Goal: Task Accomplishment & Management: Use online tool/utility

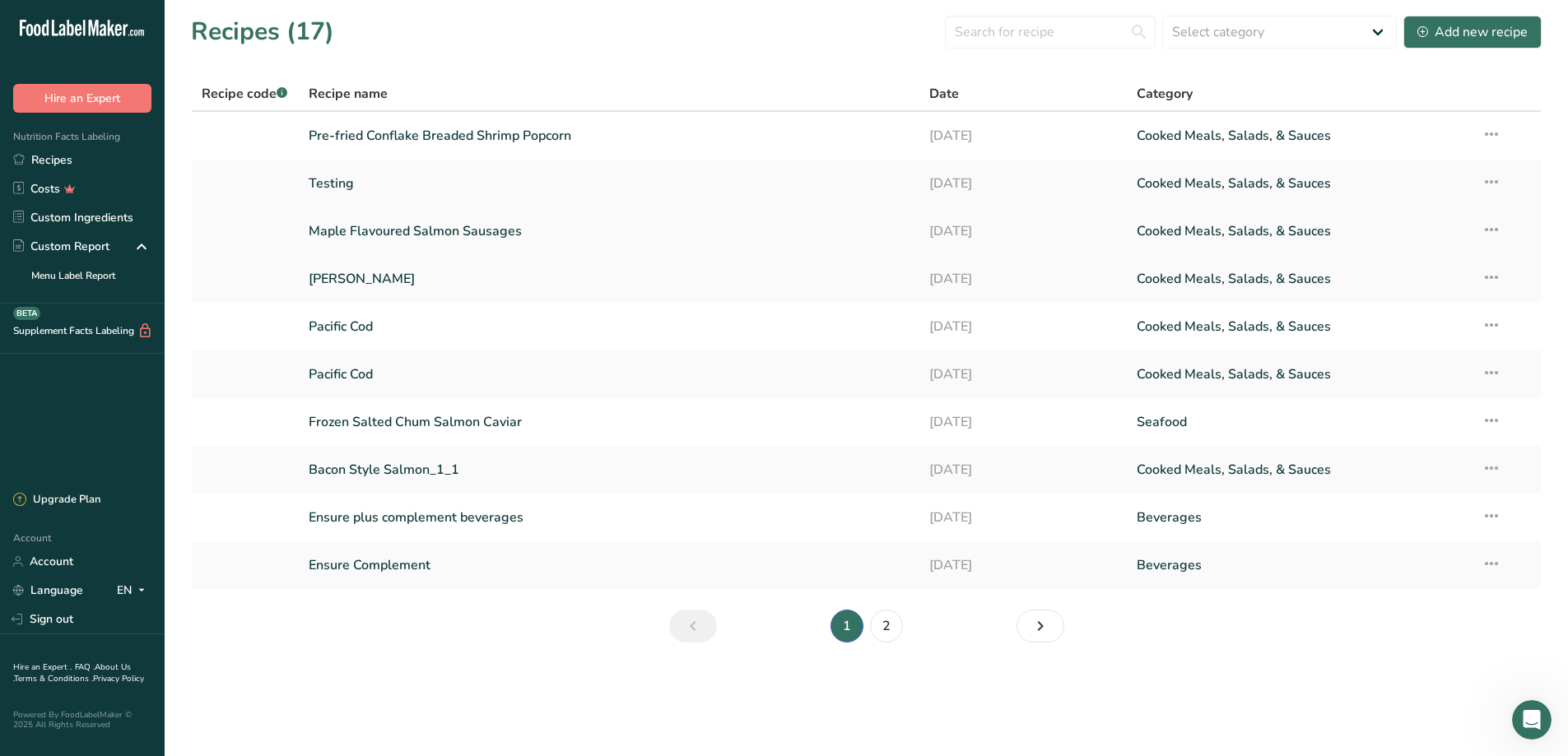
click at [434, 229] on link "Maple Flavoured Salmon Sausages" at bounding box center [609, 232] width 602 height 35
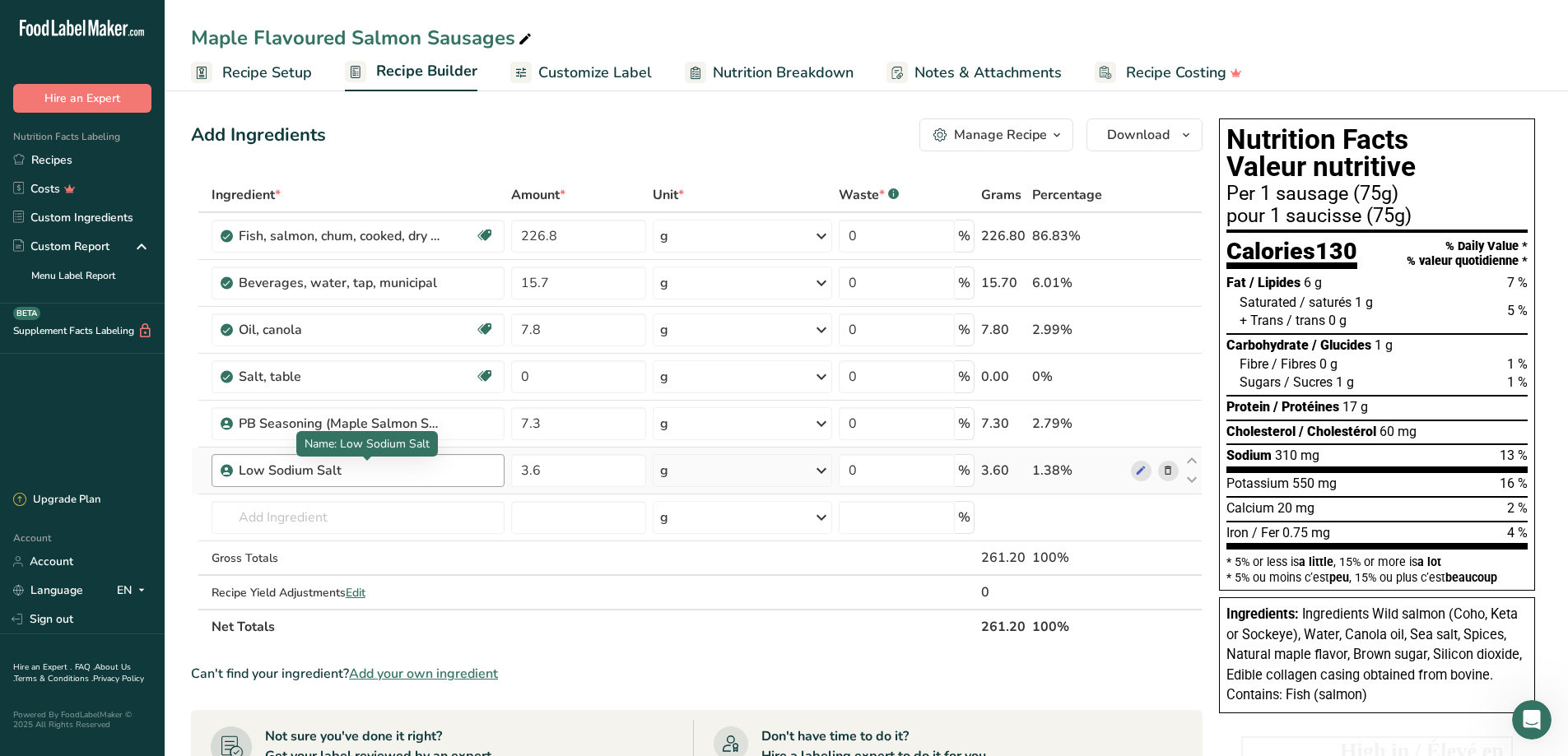
click at [333, 477] on div "Low Sodium Salt" at bounding box center [341, 470] width 206 height 19
click at [346, 470] on div "Low Sodium Salt" at bounding box center [341, 470] width 206 height 19
click at [1140, 470] on icon at bounding box center [1141, 471] width 12 height 17
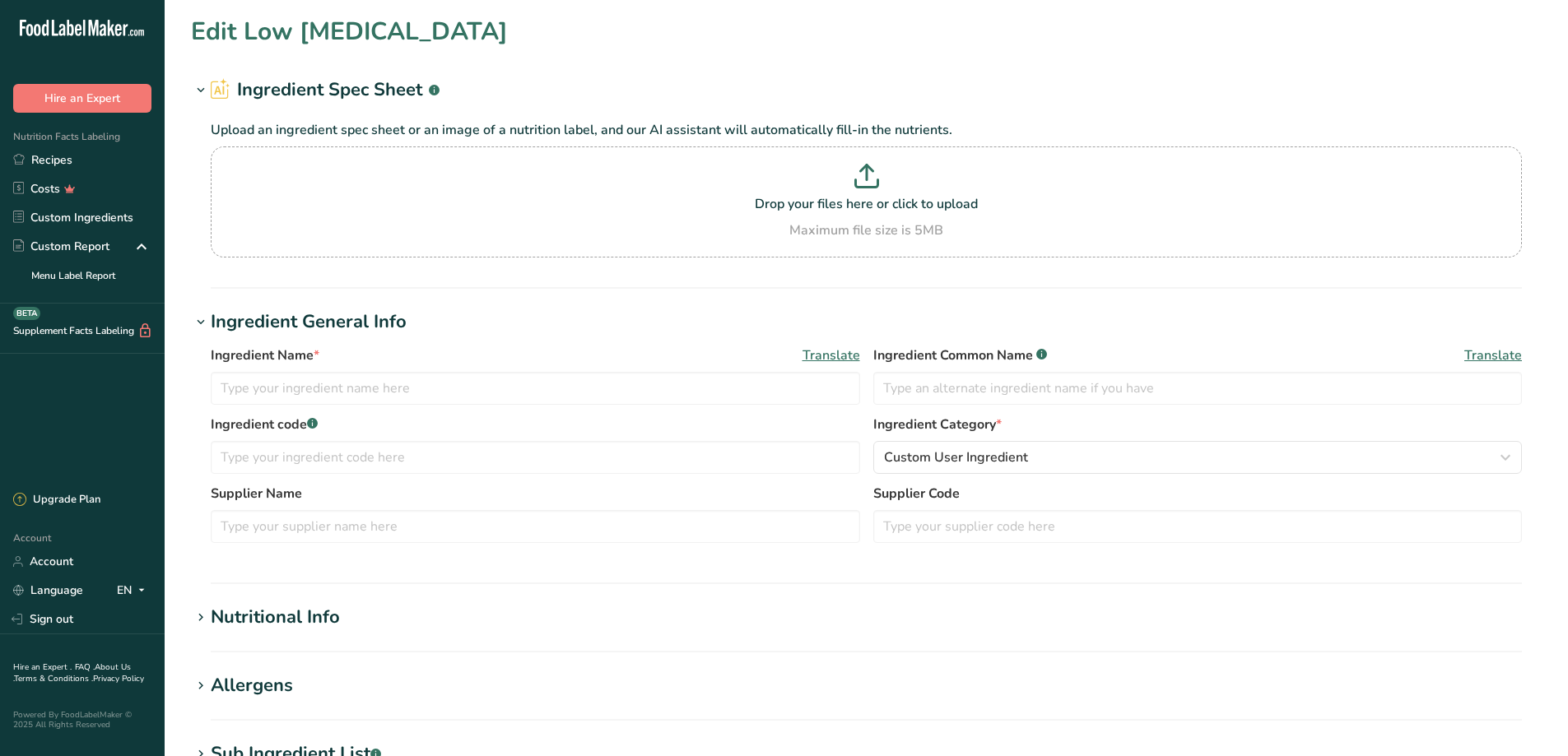
type input "Low [MEDICAL_DATA]"
type input "Saltwell"
click at [59, 162] on link "Recipes" at bounding box center [82, 160] width 165 height 29
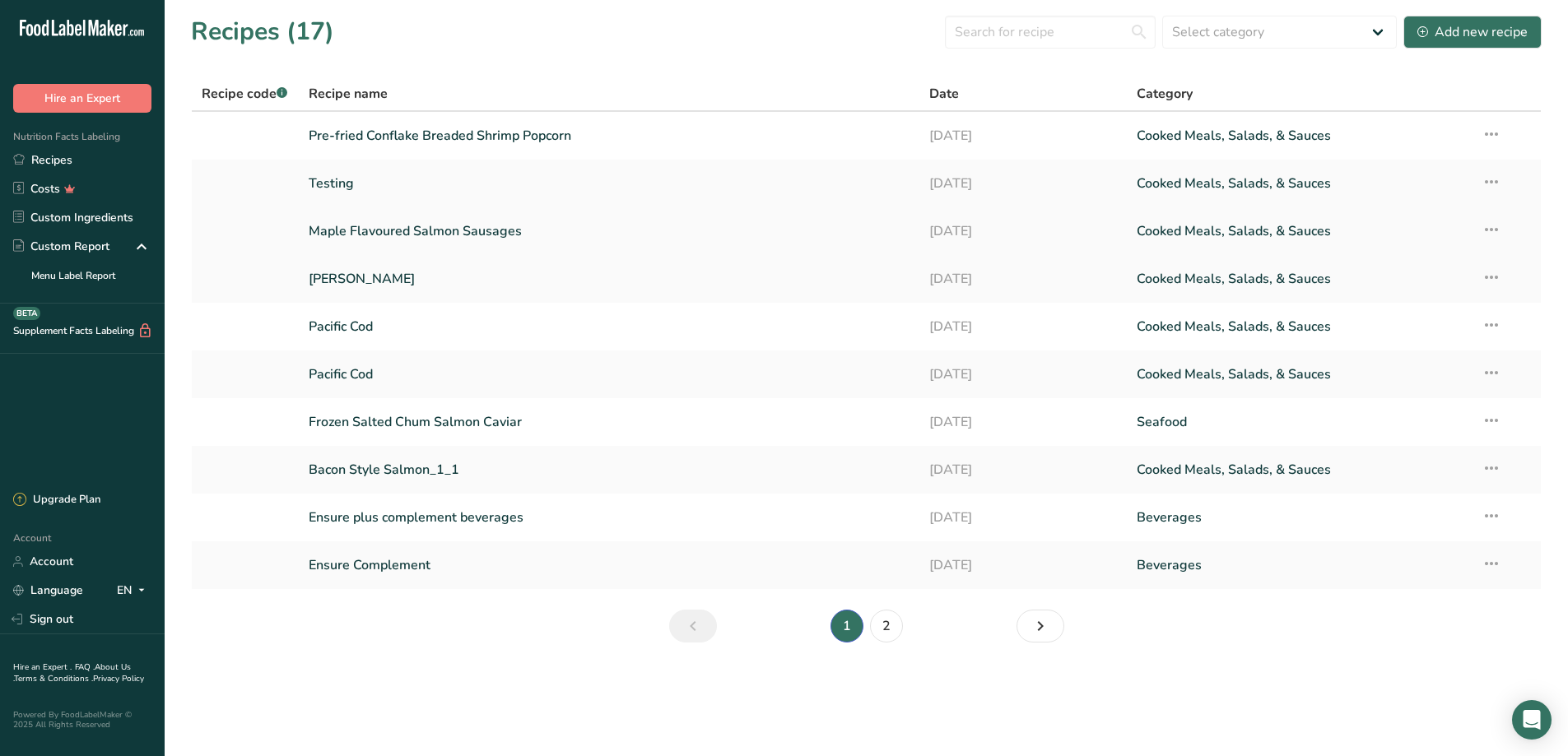
click at [373, 236] on link "Maple Flavoured Salmon Sausages" at bounding box center [609, 232] width 602 height 35
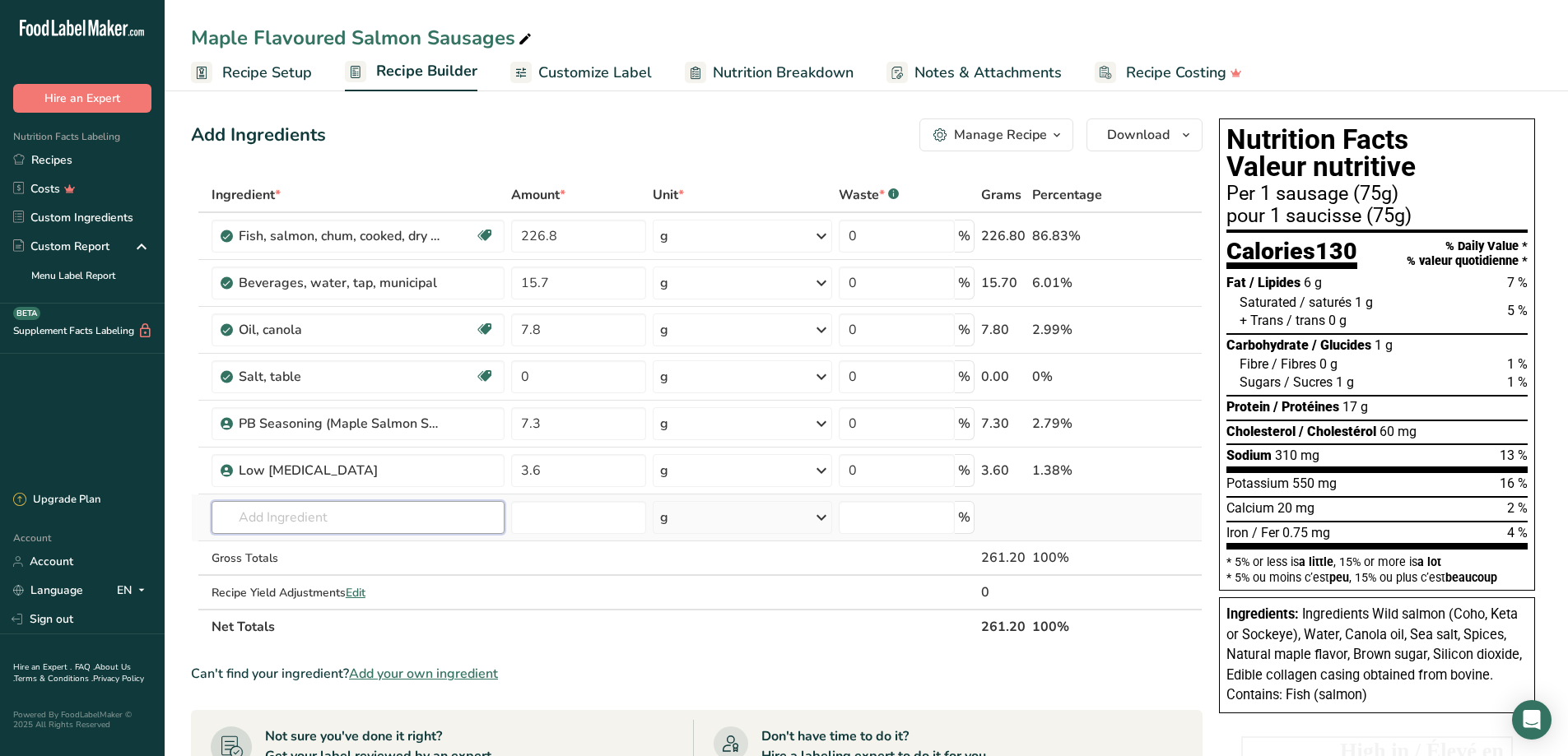
click at [265, 519] on input "text" at bounding box center [358, 518] width 293 height 33
type input "SEA SALT"
click at [259, 547] on p "Sea Salt" at bounding box center [254, 551] width 58 height 17
type input "Sea Salt"
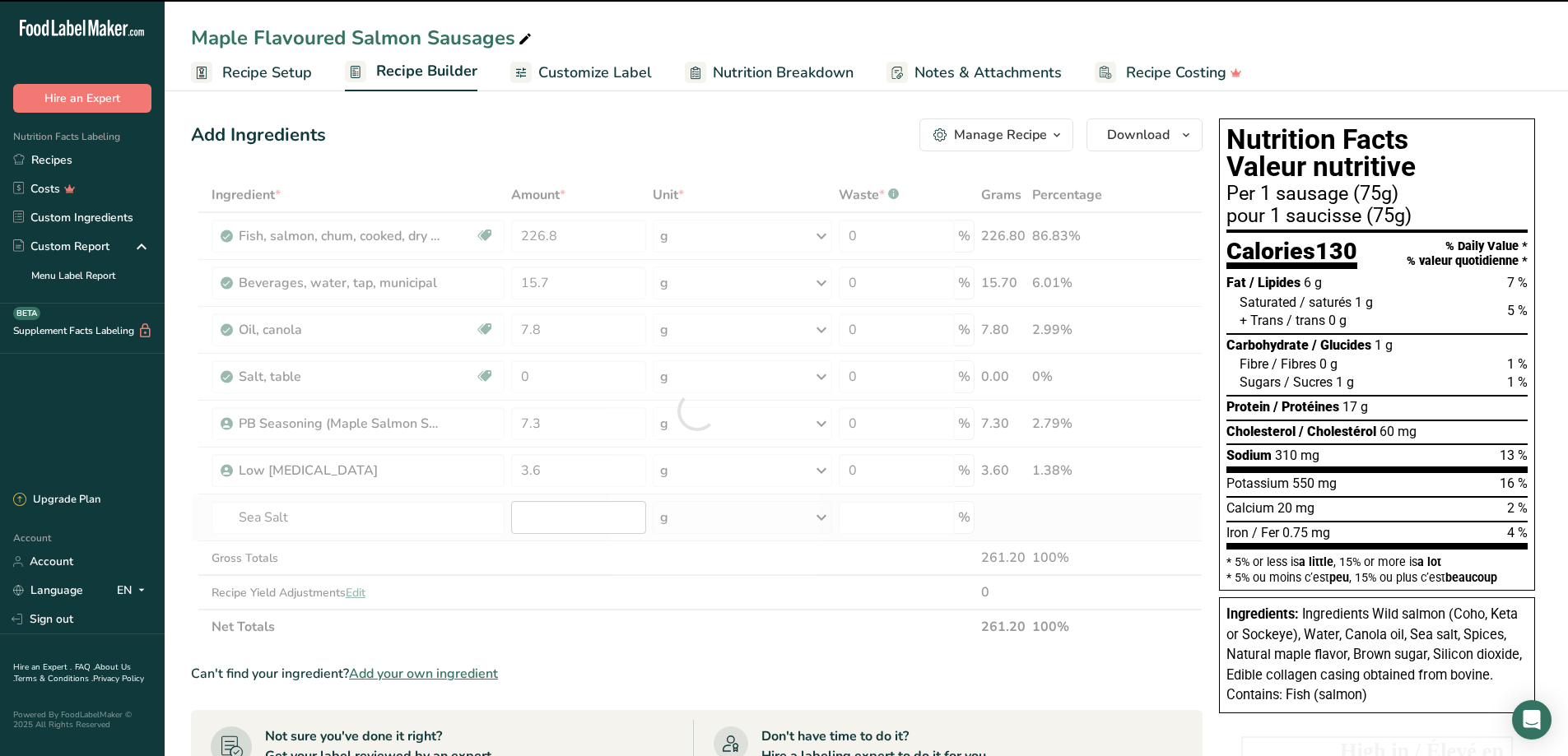
type input "0"
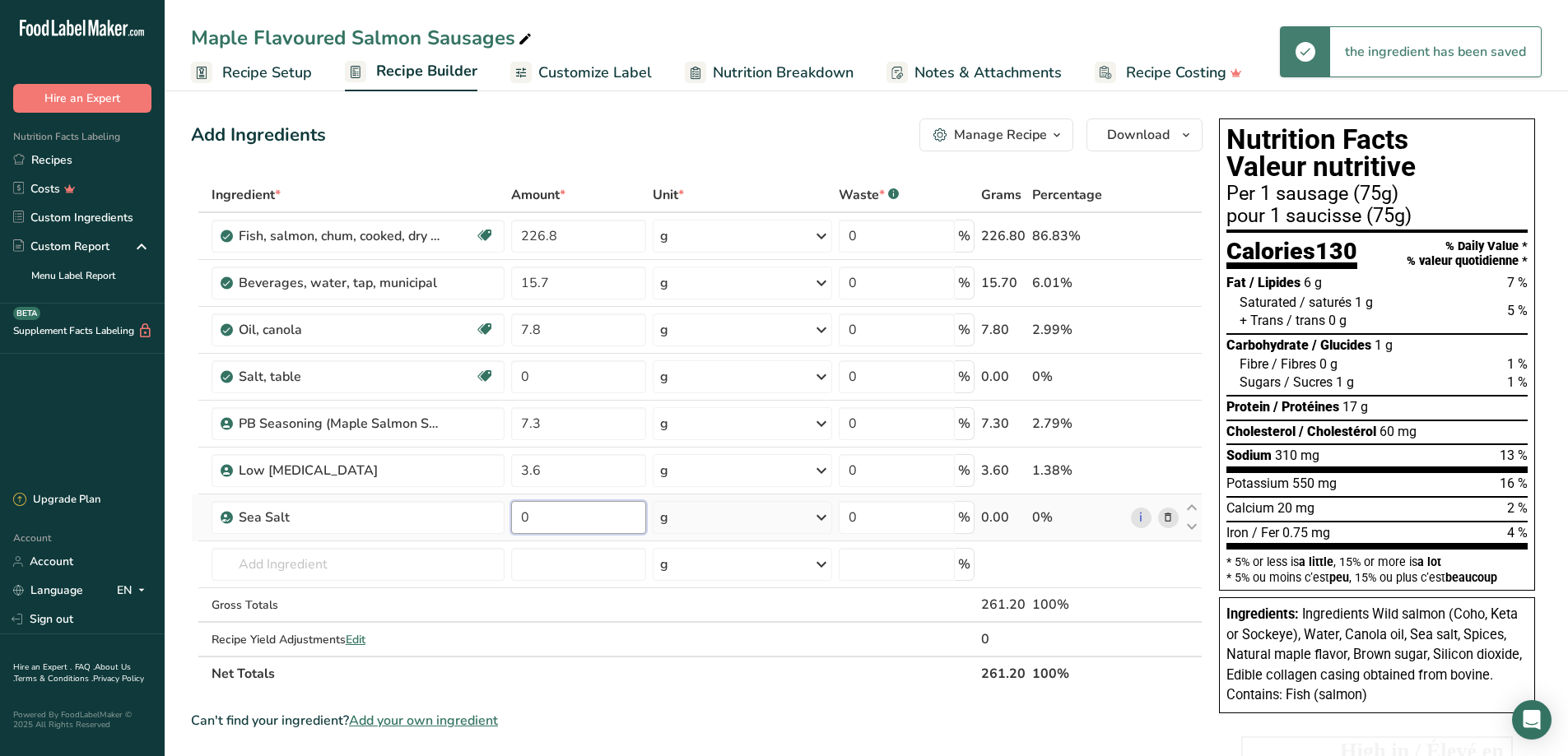
click at [542, 517] on input "0" at bounding box center [579, 518] width 136 height 33
drag, startPoint x: 547, startPoint y: 516, endPoint x: 501, endPoint y: 517, distance: 46.0
click at [501, 517] on tr "Sea Salt 0 g Weight Units g kg mg See more Volume Units l Volume units require …" at bounding box center [697, 518] width 1010 height 47
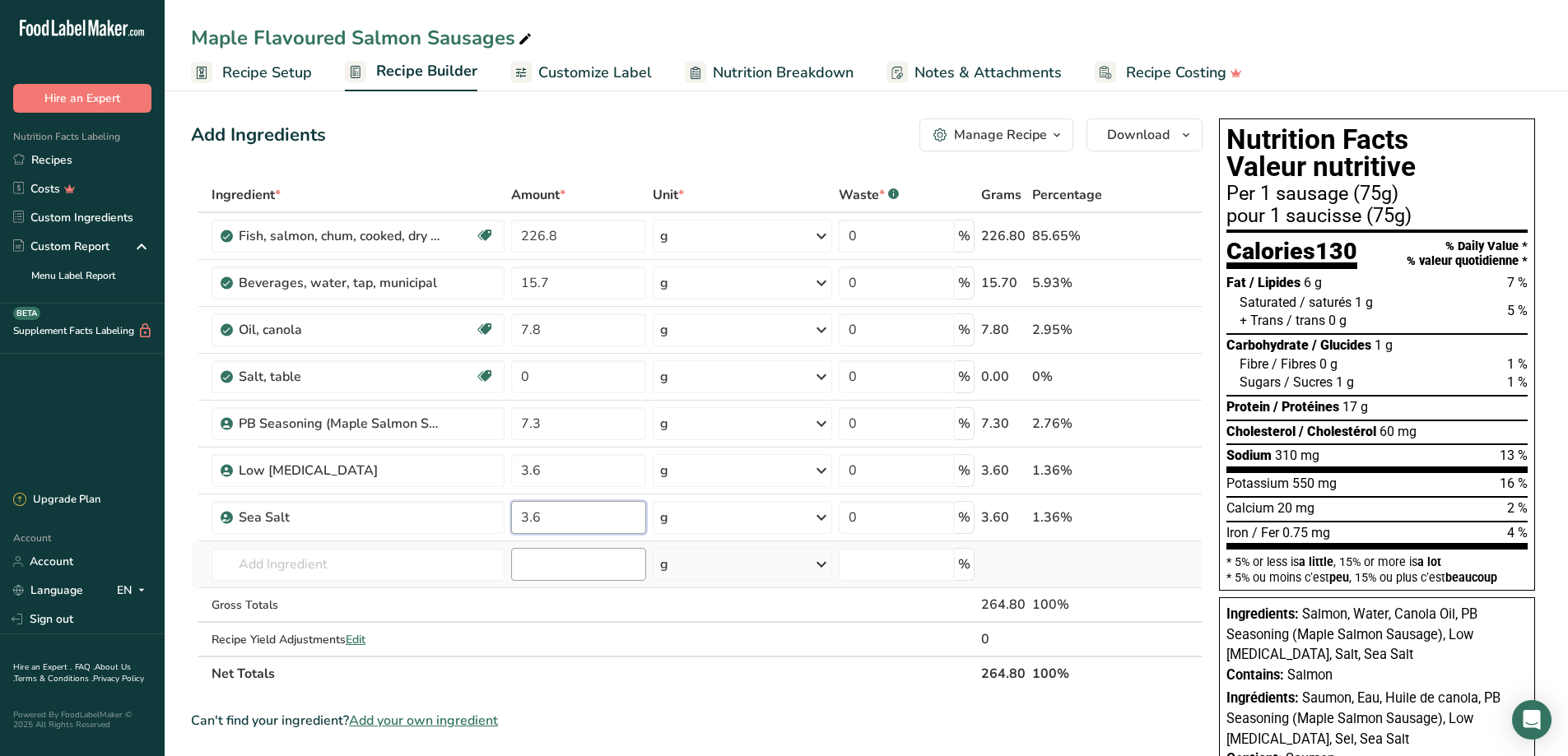
type input "3.6"
click at [584, 564] on div "Ingredient * Amount * Unit * Waste * .a-a{fill:#347362;}.b-a{fill:#fff;} Grams …" at bounding box center [696, 434] width 1011 height 514
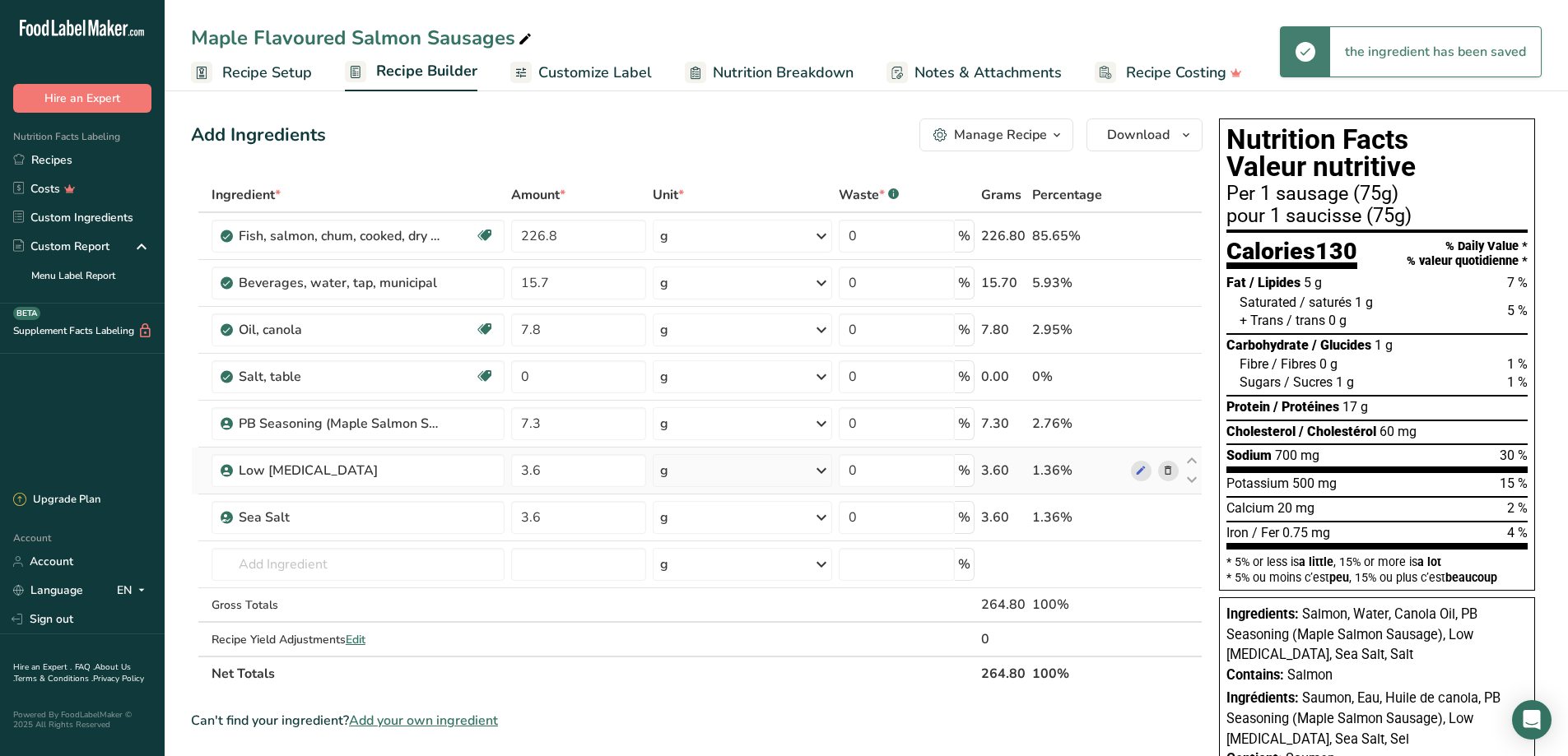
click at [1168, 471] on icon at bounding box center [1168, 471] width 12 height 17
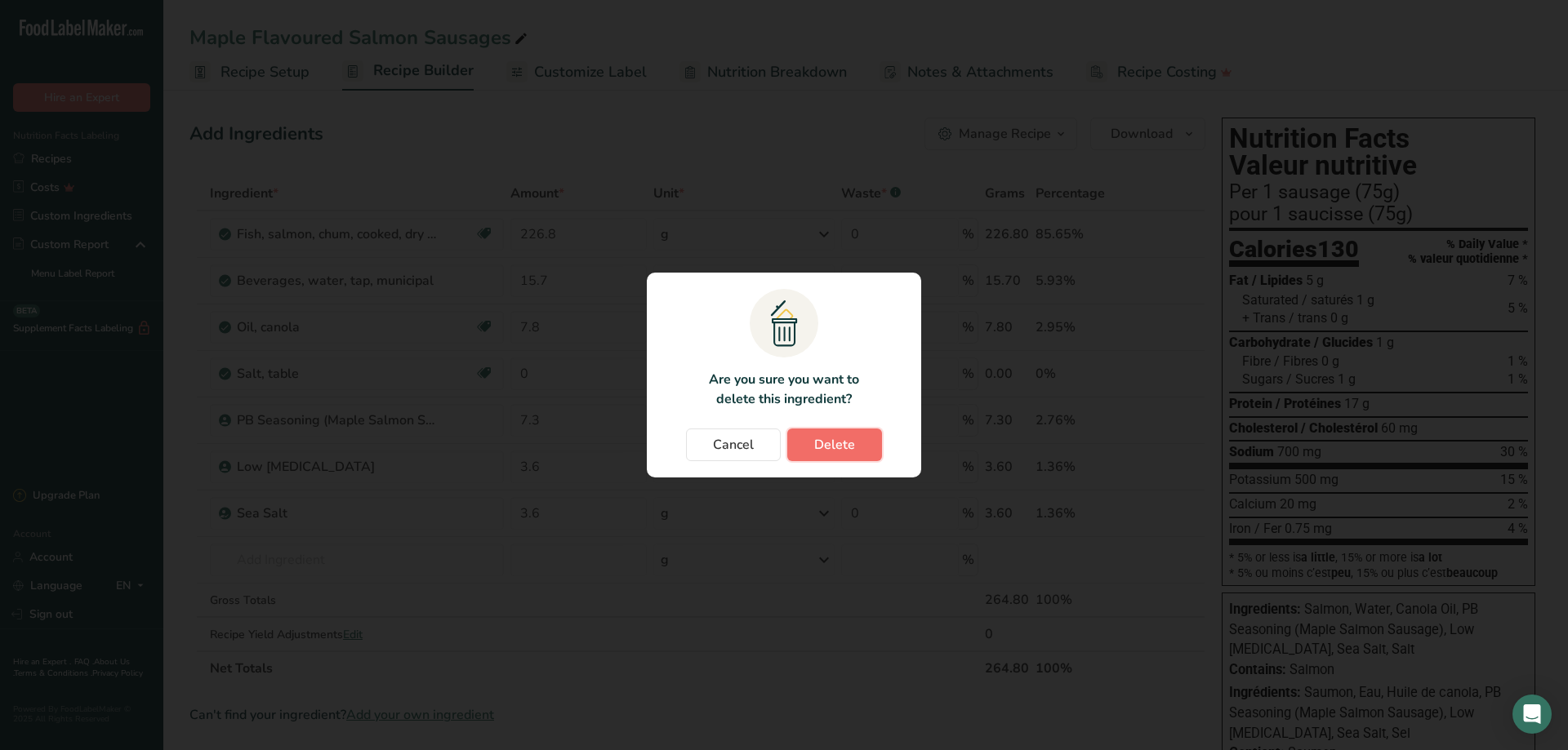
click at [825, 446] on span "Delete" at bounding box center [834, 445] width 40 height 19
